Goal: Task Accomplishment & Management: Use online tool/utility

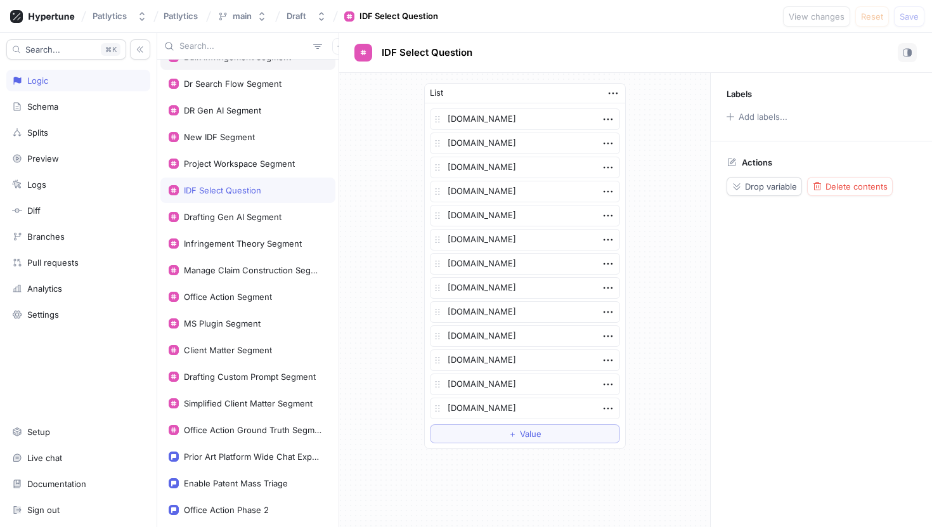
scroll to position [312, 0]
click at [252, 400] on div "Simplified Client Matter Segment" at bounding box center [248, 403] width 129 height 10
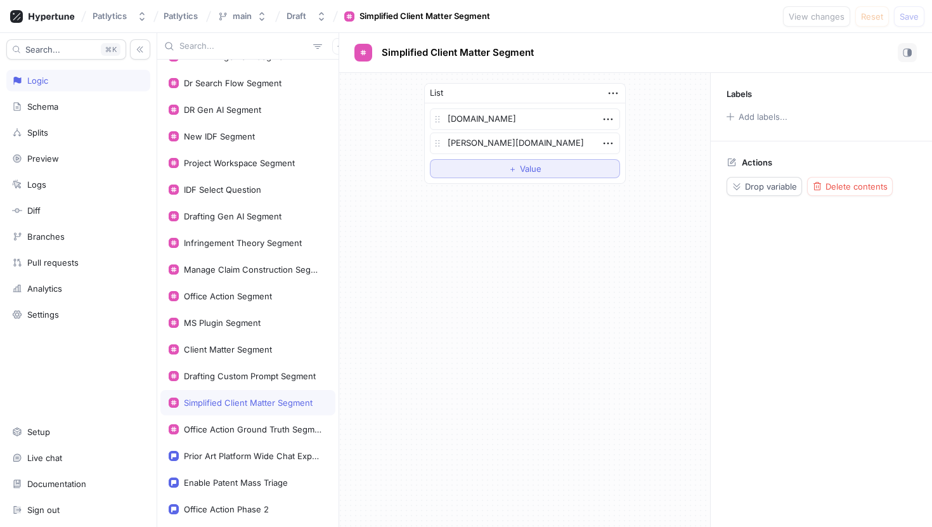
click at [469, 166] on button "＋ Value" at bounding box center [525, 168] width 190 height 19
click at [472, 173] on textarea at bounding box center [525, 168] width 190 height 22
type textarea "x"
type textarea "f"
type textarea "x"
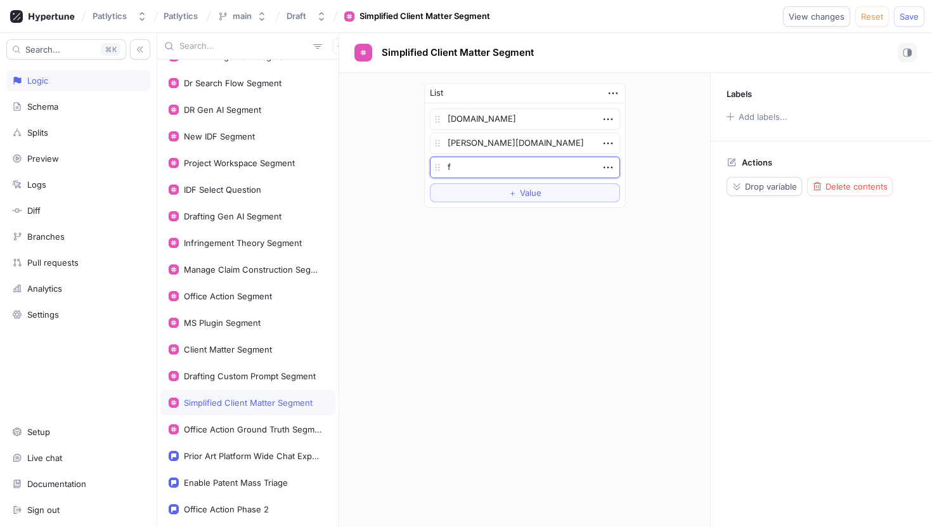
type textarea "fr"
type textarea "x"
type textarea "fr."
type textarea "x"
type textarea "fr.c"
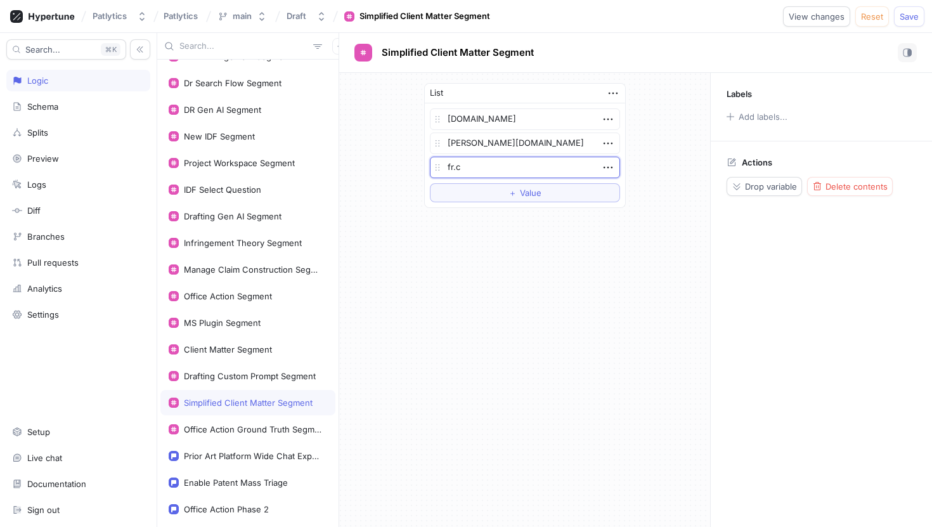
type textarea "x"
type textarea "[DOMAIN_NAME]"
type textarea "x"
type textarea "[DOMAIN_NAME]"
click at [915, 18] on span "Save" at bounding box center [909, 17] width 19 height 8
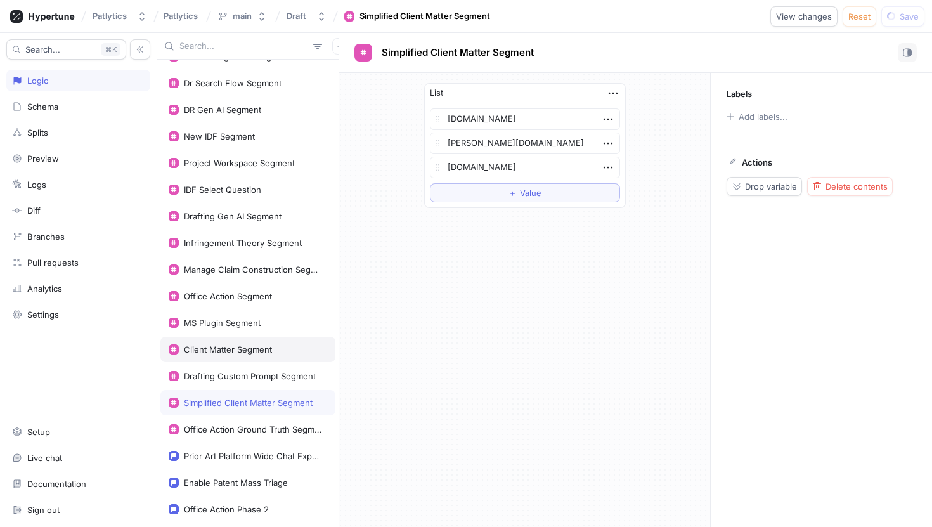
click at [247, 346] on div "Client Matter Segment" at bounding box center [228, 349] width 88 height 10
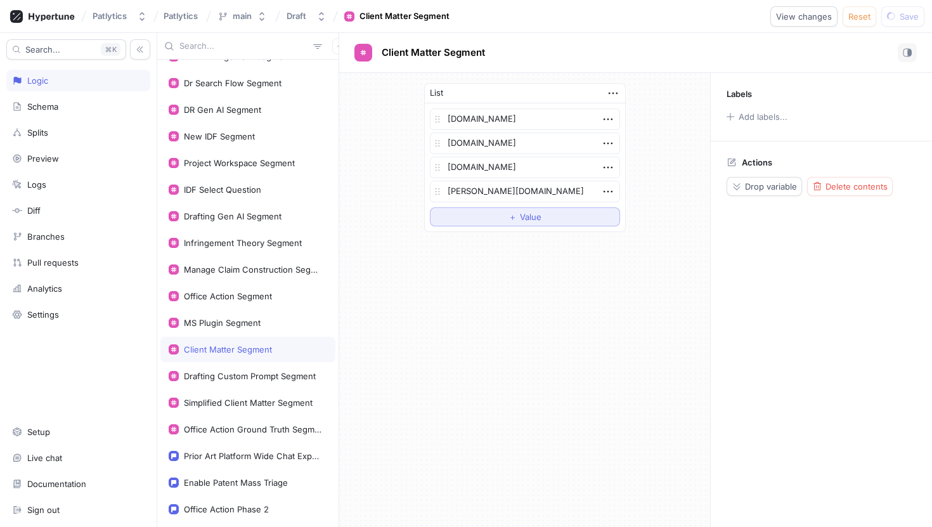
click at [517, 226] on button "＋ Value" at bounding box center [525, 216] width 190 height 19
type textarea "x"
type textarea "c"
type textarea "x"
type textarea "cl"
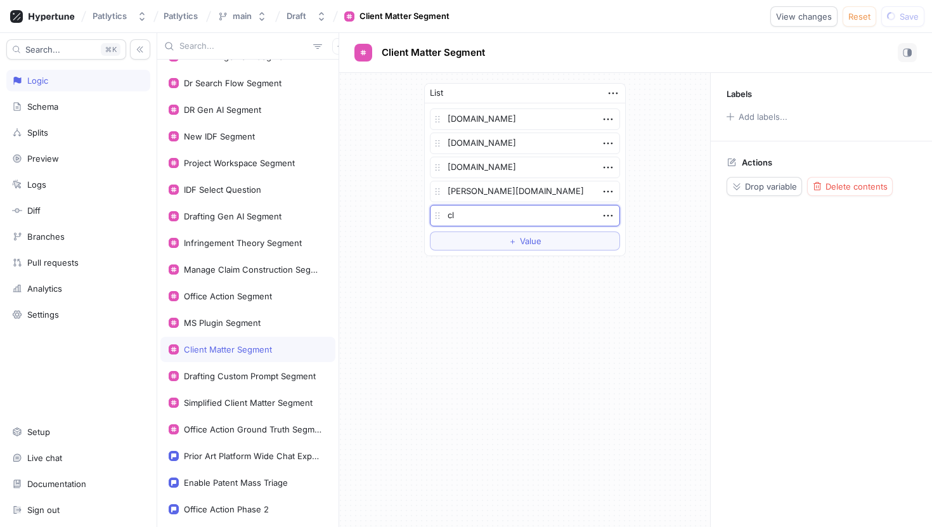
type textarea "x"
type textarea "c"
type textarea "x"
type textarea "c"
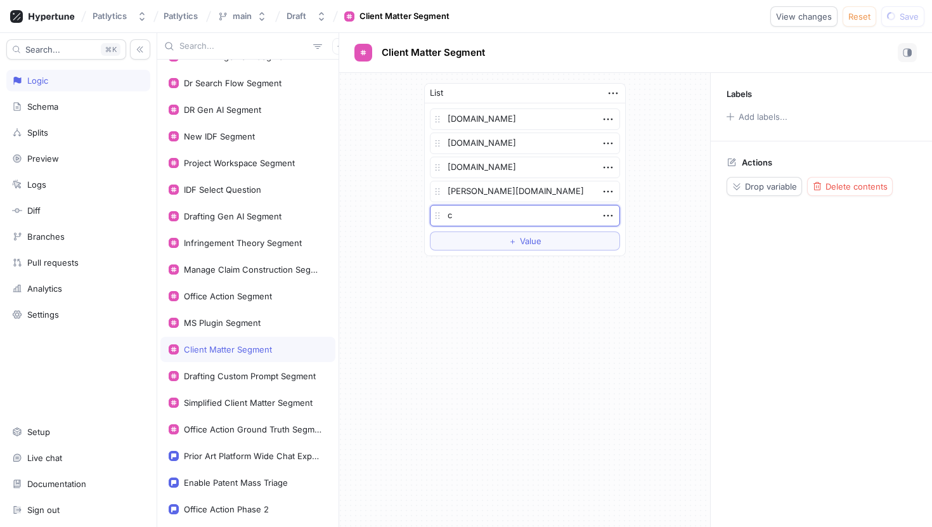
type textarea "x"
type textarea "f"
type textarea "x"
type textarea "fr"
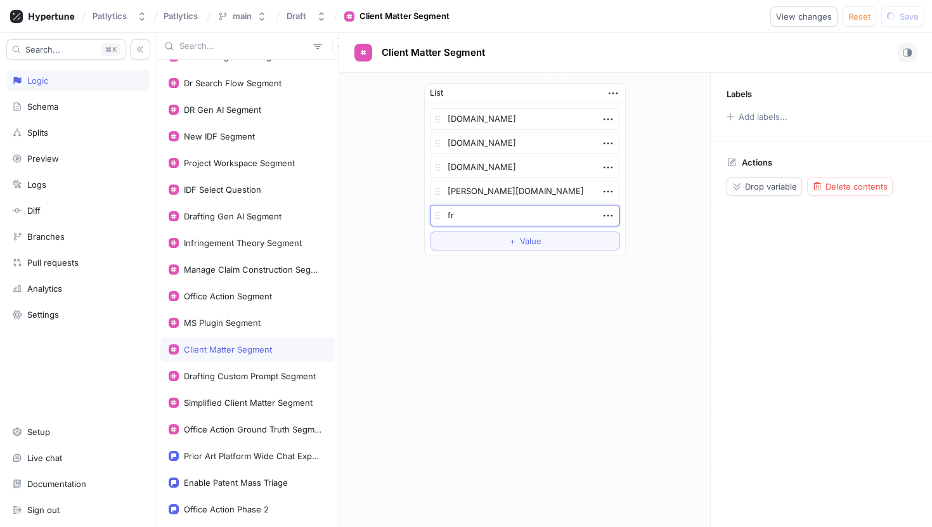
type textarea "x"
type textarea "fr."
type textarea "x"
type textarea "fr.c"
type textarea "x"
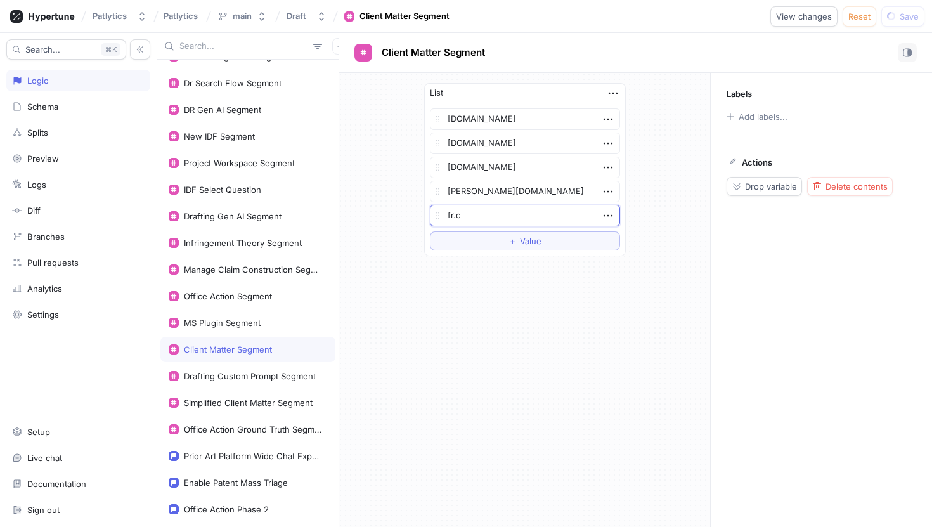
type textarea "[DOMAIN_NAME]"
type textarea "x"
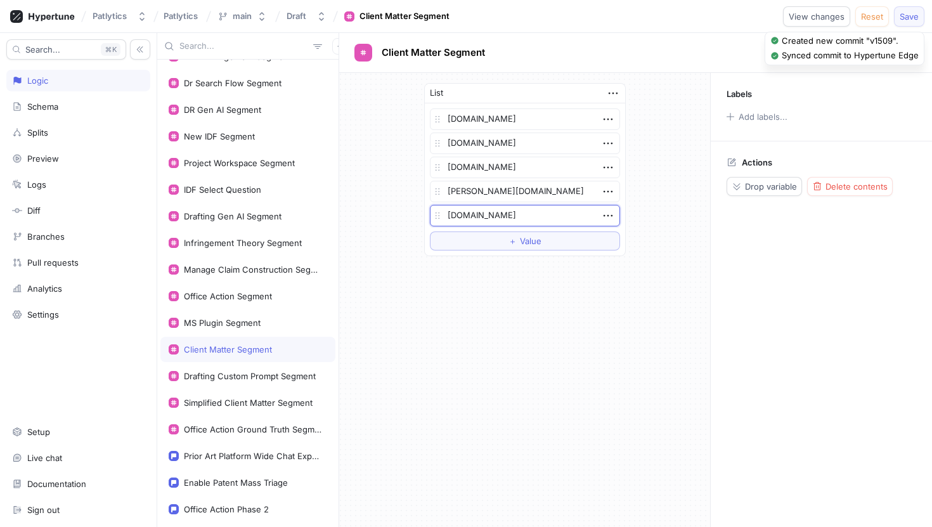
type textarea "[DOMAIN_NAME]"
click at [912, 15] on span "Save" at bounding box center [909, 17] width 19 height 8
click at [247, 410] on div "Simplified Client Matter Segment" at bounding box center [247, 402] width 175 height 25
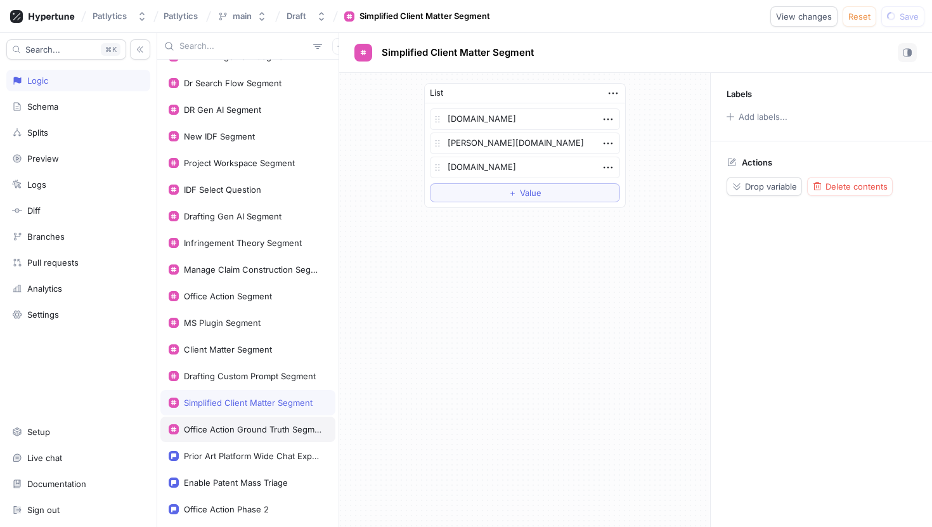
click at [249, 433] on div "Office Action Ground Truth Segment" at bounding box center [253, 429] width 138 height 10
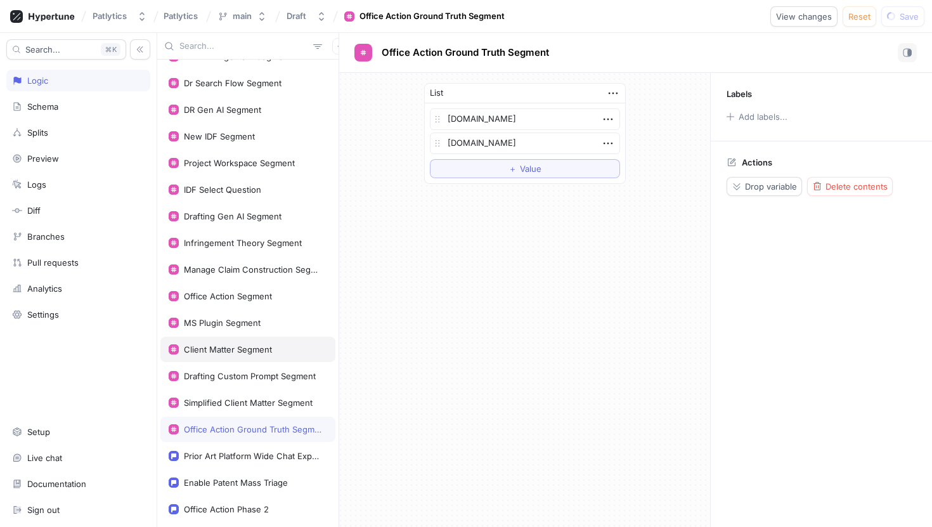
click at [237, 349] on div "Client Matter Segment" at bounding box center [228, 349] width 88 height 10
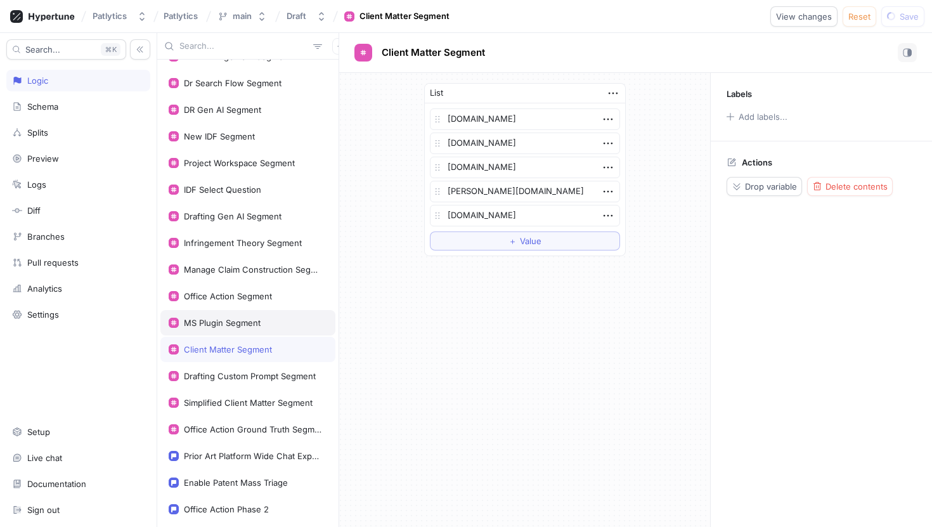
click at [234, 317] on div "MS Plugin Segment" at bounding box center [247, 322] width 175 height 25
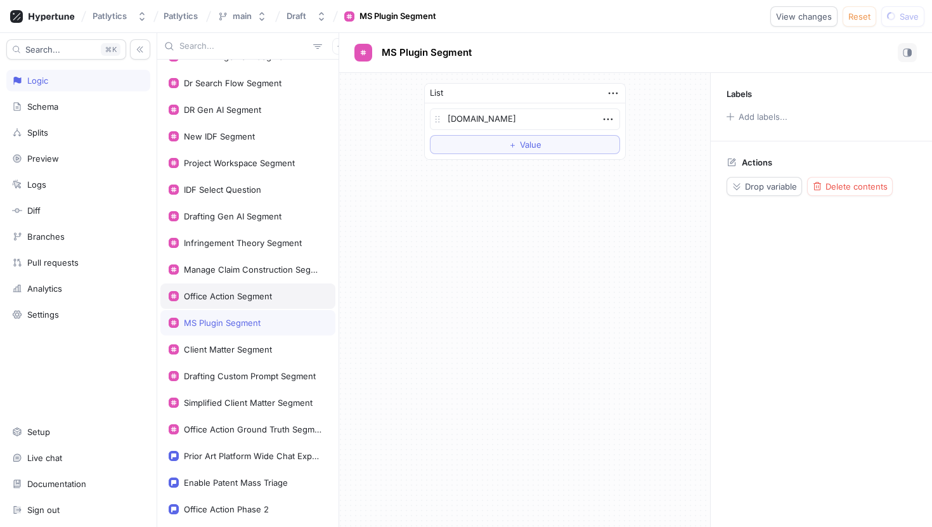
click at [230, 290] on div "Office Action Segment" at bounding box center [247, 296] width 175 height 25
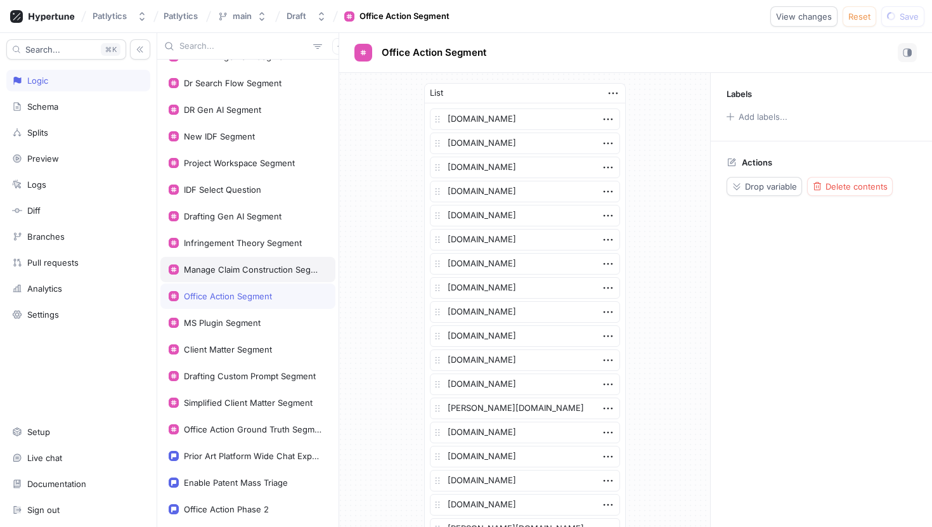
click at [230, 264] on div "Manage Claim Construction Segment" at bounding box center [253, 269] width 138 height 10
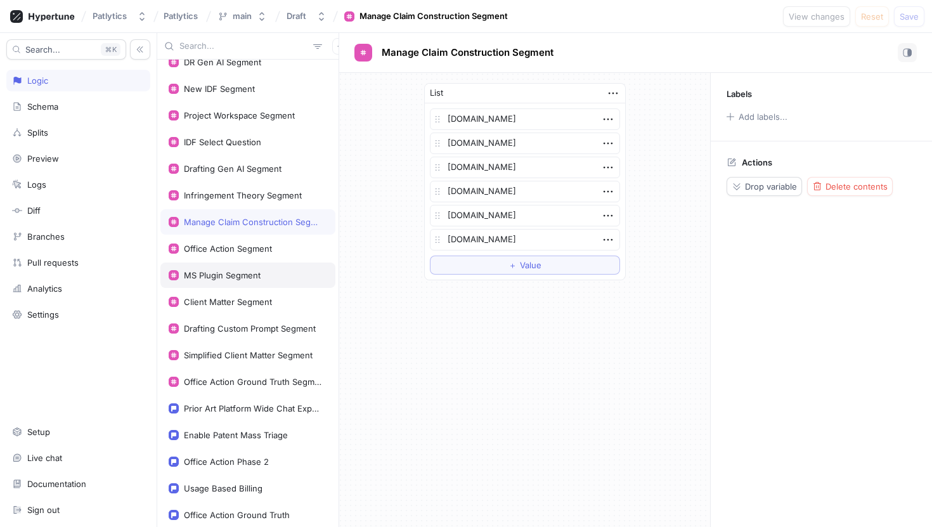
scroll to position [362, 0]
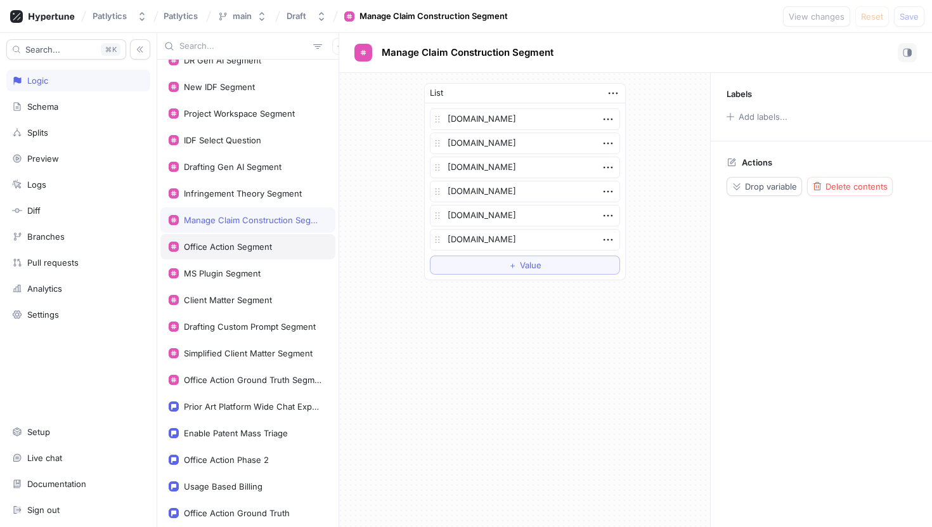
type textarea "x"
